Goal: Transaction & Acquisition: Purchase product/service

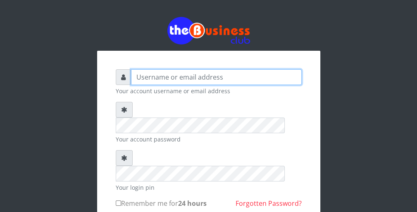
type input "wergbac8"
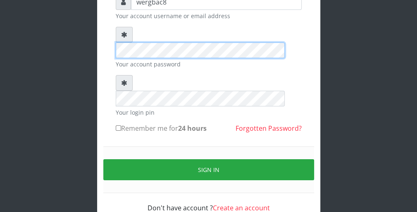
scroll to position [76, 0]
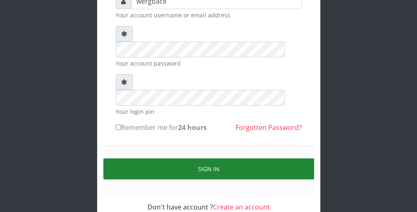
click at [235, 159] on button "Sign in" at bounding box center [208, 169] width 211 height 21
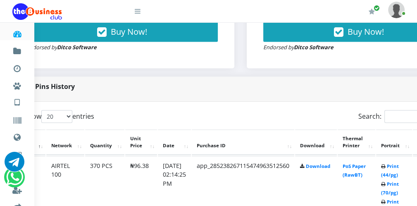
scroll to position [347, 33]
click at [391, 173] on link "Print (44/pg)" at bounding box center [389, 170] width 18 height 15
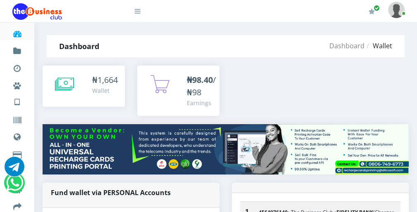
click at [71, 85] on icon at bounding box center [64, 84] width 19 height 21
click at [140, 13] on icon at bounding box center [138, 11] width 6 height 7
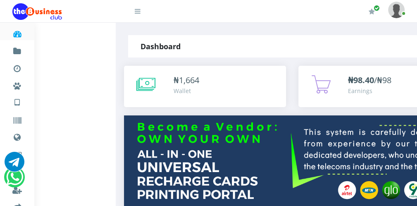
click at [145, 85] on icon at bounding box center [145, 84] width 19 height 21
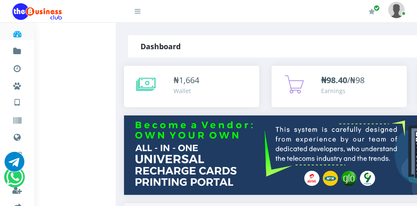
click at [145, 85] on icon at bounding box center [145, 84] width 19 height 21
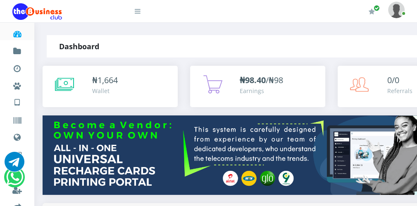
click at [138, 14] on icon at bounding box center [138, 11] width 6 height 7
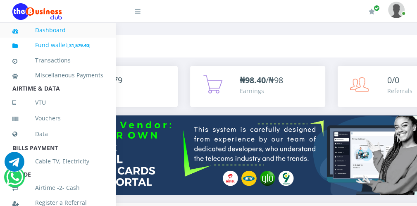
scroll to position [180, 0]
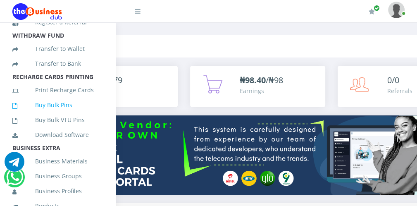
click at [73, 113] on link "Buy Bulk Pins" at bounding box center [57, 104] width 91 height 19
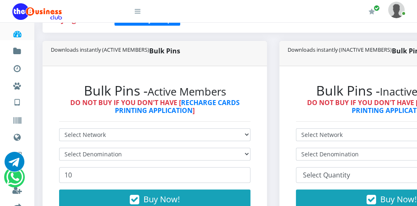
scroll to position [182, 0]
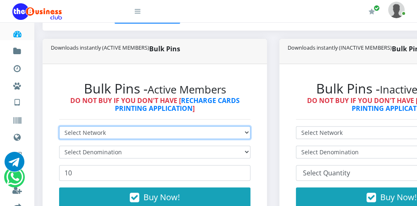
click at [133, 130] on select "Select Network MTN Globacom 9Mobile Airtel" at bounding box center [154, 132] width 191 height 13
select select "MTN"
click at [59, 126] on select "Select Network MTN Globacom 9Mobile Airtel" at bounding box center [154, 132] width 191 height 13
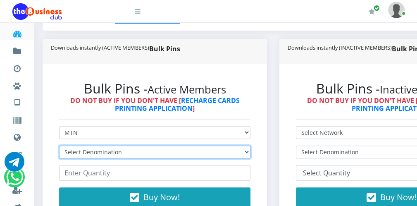
click at [107, 150] on select "Select Denomination MTN NGN100 - ₦96.99 MTN NGN200 - ₦193.98 MTN NGN400 - ₦387.…" at bounding box center [154, 151] width 191 height 13
select select "193.98-200"
click at [59, 145] on select "Select Denomination MTN NGN100 - ₦96.99 MTN NGN200 - ₦193.98 MTN NGN400 - ₦387.…" at bounding box center [154, 151] width 191 height 13
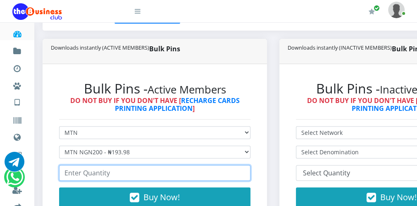
click at [91, 175] on input "number" at bounding box center [154, 173] width 191 height 16
type input "70"
click at [241, 170] on input "70" at bounding box center [154, 173] width 191 height 16
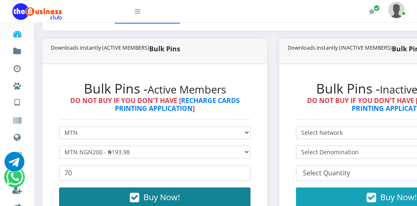
click at [214, 198] on button "Buy Now!" at bounding box center [154, 197] width 191 height 20
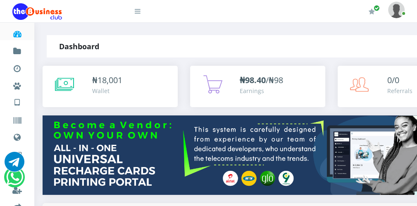
click at [136, 12] on icon at bounding box center [138, 11] width 6 height 7
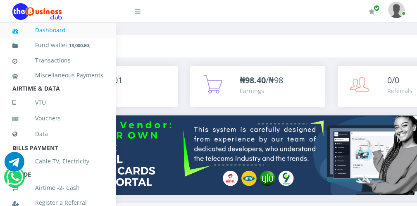
scroll to position [180, 0]
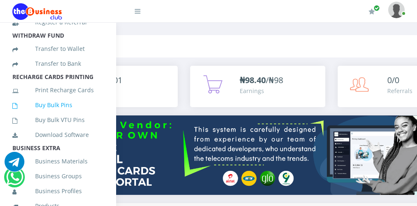
click at [91, 111] on link "Buy Bulk Pins" at bounding box center [57, 104] width 91 height 19
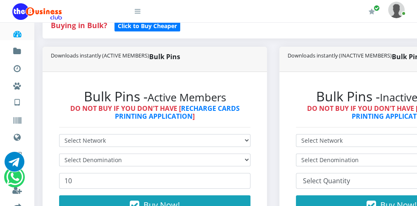
scroll to position [182, 0]
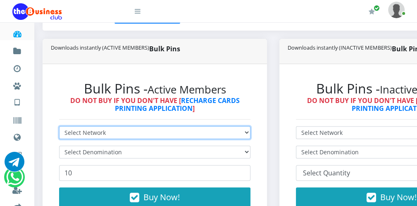
click at [138, 133] on select "Select Network MTN Globacom 9Mobile Airtel" at bounding box center [154, 132] width 191 height 13
select select "Airtel"
click at [59, 126] on select "Select Network MTN Globacom 9Mobile Airtel" at bounding box center [154, 132] width 191 height 13
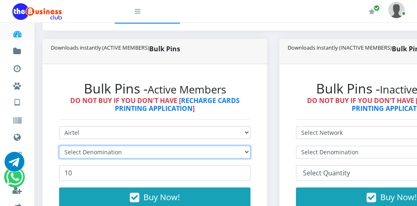
click at [97, 152] on select "Select Denomination" at bounding box center [154, 151] width 191 height 13
click at [97, 152] on select "Select Denomination Airtel NGN100 - ₦96.38 Airtel NGN200 - ₦192.76 Airtel NGN50…" at bounding box center [154, 151] width 191 height 13
select select "192.76-200"
click at [59, 145] on select "Select Denomination Airtel NGN100 - ₦96.38 Airtel NGN200 - ₦192.76 Airtel NGN50…" at bounding box center [154, 151] width 191 height 13
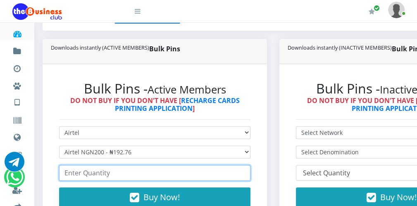
click at [94, 173] on input "number" at bounding box center [154, 173] width 191 height 16
type input "70"
click at [241, 175] on input "70" at bounding box center [154, 173] width 191 height 16
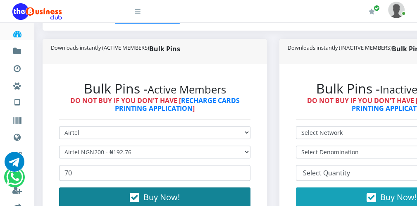
click at [229, 193] on button "Buy Now!" at bounding box center [154, 197] width 191 height 20
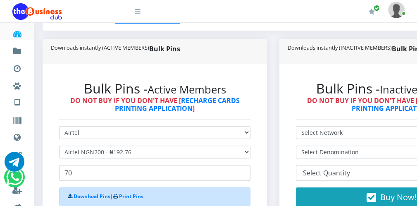
click at [137, 13] on icon at bounding box center [138, 11] width 6 height 7
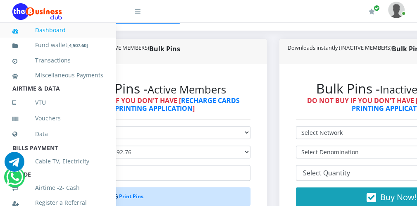
scroll to position [180, 0]
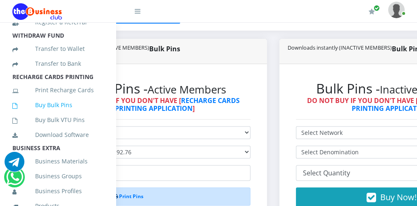
click at [78, 114] on link "Buy Bulk Pins" at bounding box center [57, 104] width 91 height 19
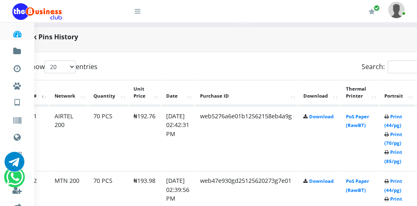
scroll to position [396, 33]
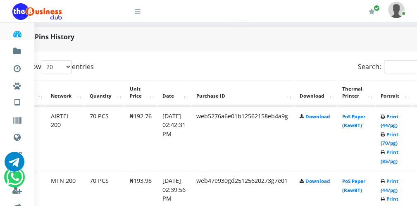
click at [393, 125] on link "Print (44/pg)" at bounding box center [389, 120] width 18 height 15
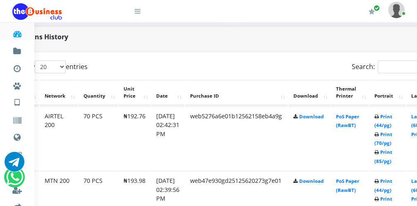
scroll to position [396, 31]
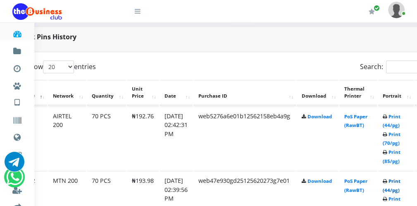
click at [390, 189] on link "Print (44/pg)" at bounding box center [391, 185] width 18 height 15
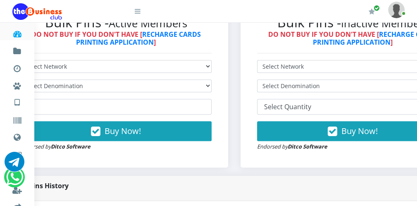
scroll to position [248, 31]
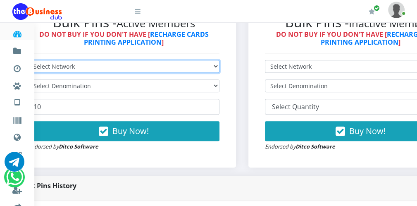
click at [73, 66] on select "Select Network MTN Globacom 9Mobile Airtel" at bounding box center [123, 66] width 191 height 13
select select "Glo"
click at [28, 60] on select "Select Network MTN Globacom 9Mobile Airtel" at bounding box center [123, 66] width 191 height 13
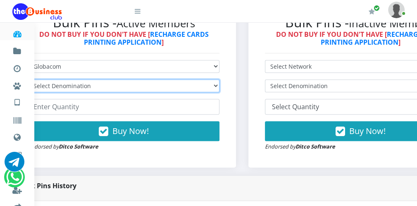
click at [64, 83] on select "Select Denomination Glo NGN100 - ₦96.55 Glo NGN200 - ₦193.10 Glo NGN500 - ₦482.…" at bounding box center [123, 85] width 191 height 13
select select "193.1-200"
click at [28, 79] on select "Select Denomination Glo NGN100 - ₦96.55 Glo NGN200 - ₦193.10 Glo NGN500 - ₦482.…" at bounding box center [123, 85] width 191 height 13
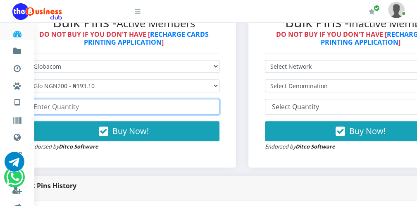
click at [51, 107] on input "number" at bounding box center [123, 107] width 191 height 16
click at [212, 104] on input "22" at bounding box center [123, 107] width 191 height 16
click at [212, 109] on input "21" at bounding box center [123, 107] width 191 height 16
type input "20"
click at [212, 109] on input "20" at bounding box center [123, 107] width 191 height 16
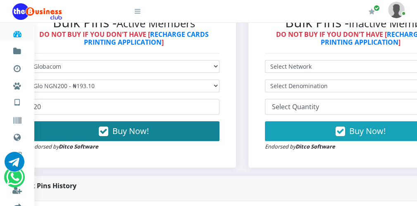
click at [174, 131] on button "Buy Now!" at bounding box center [123, 131] width 191 height 20
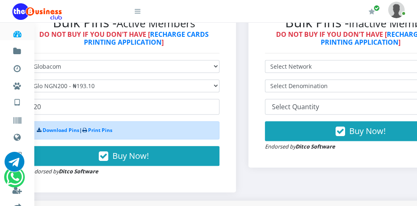
click at [135, 10] on icon at bounding box center [138, 11] width 6 height 7
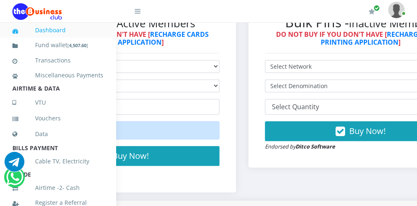
scroll to position [180, 0]
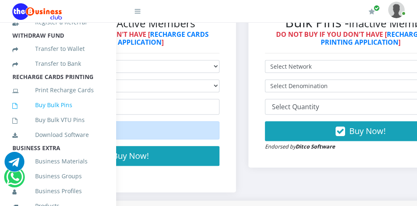
click at [83, 114] on link "Buy Bulk Pins" at bounding box center [57, 104] width 91 height 19
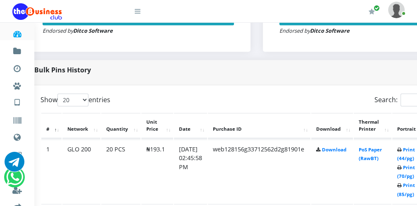
scroll to position [363, 33]
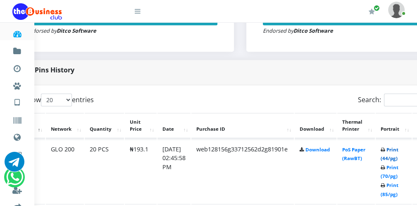
click at [391, 157] on link "Print (44/pg)" at bounding box center [389, 153] width 18 height 15
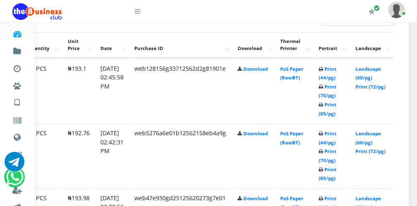
scroll to position [446, 97]
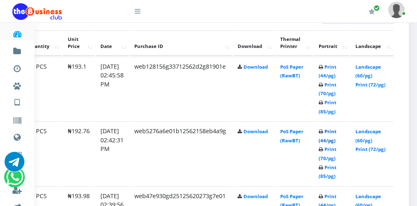
click at [329, 139] on link "Print (44/pg)" at bounding box center [327, 135] width 18 height 15
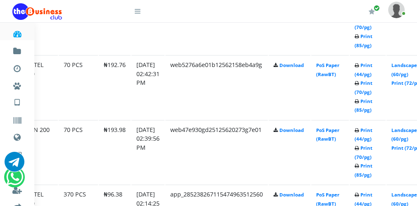
scroll to position [512, 47]
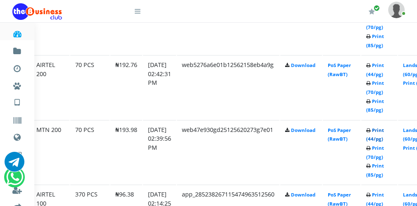
click at [375, 137] on link "Print (44/pg)" at bounding box center [375, 134] width 18 height 15
